Goal: Information Seeking & Learning: Understand process/instructions

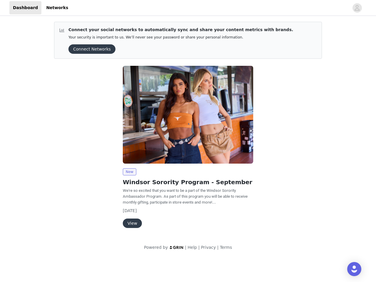
click at [188, 129] on img at bounding box center [188, 115] width 130 height 98
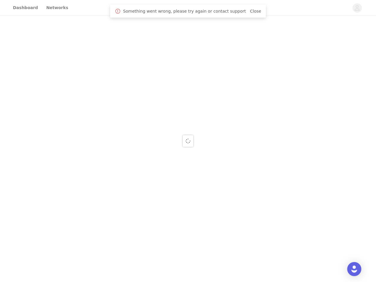
click at [357, 8] on div at bounding box center [188, 141] width 376 height 282
click at [90, 49] on div at bounding box center [188, 141] width 376 height 282
click at [188, 115] on div at bounding box center [188, 141] width 376 height 282
click at [129, 172] on div at bounding box center [188, 141] width 376 height 282
click at [132, 223] on div at bounding box center [188, 141] width 376 height 282
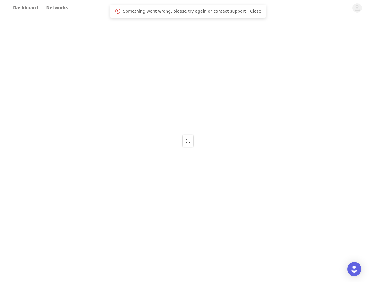
click at [354, 269] on img "Open Intercom Messenger" at bounding box center [354, 269] width 7 height 7
